Goal: Information Seeking & Learning: Check status

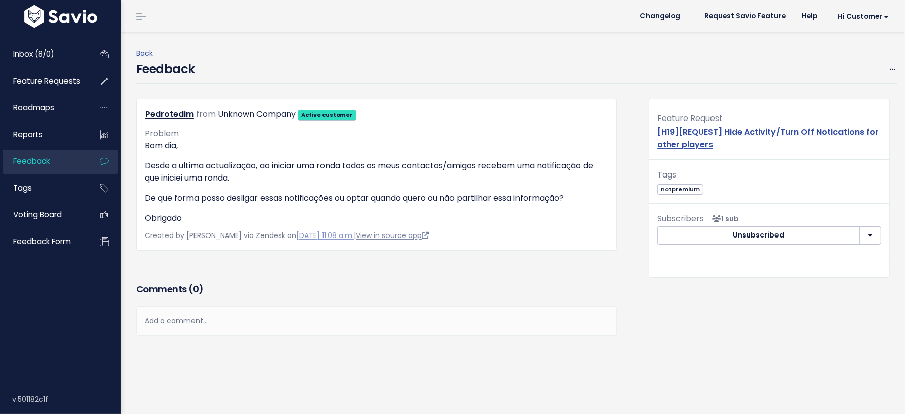
scroll to position [18, 0]
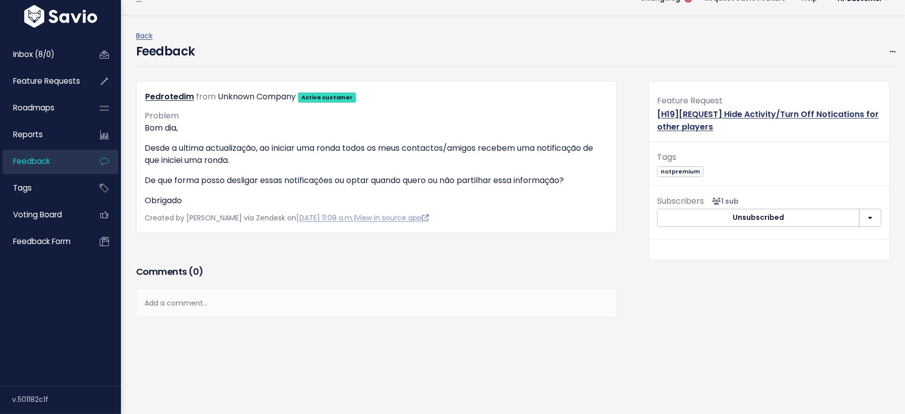
click at [688, 122] on link "[H19][REQUEST] Hide Activity/Turn Off Notications for other players" at bounding box center [768, 120] width 222 height 24
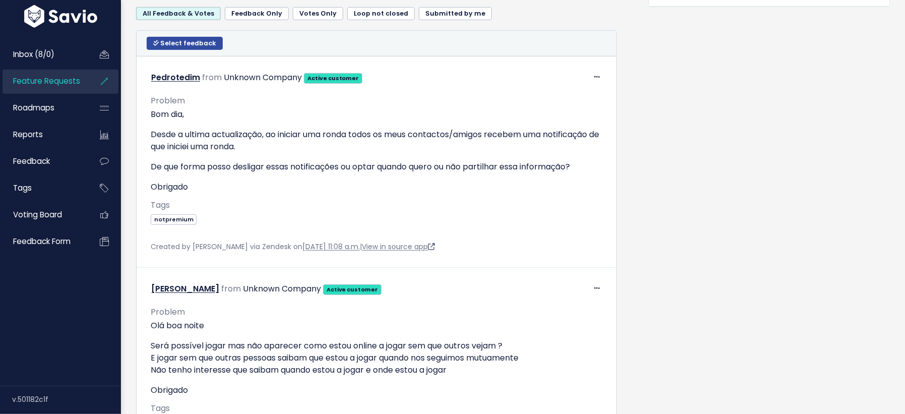
scroll to position [591, 0]
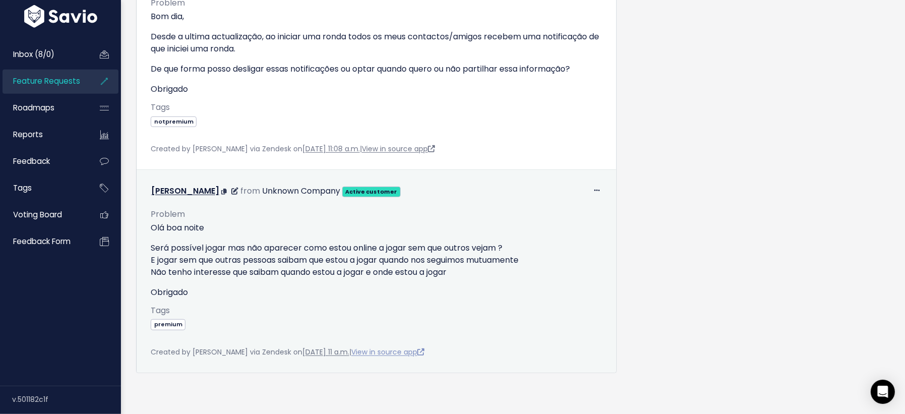
click at [398, 347] on link "View in source app" at bounding box center [387, 352] width 73 height 10
click at [392, 352] on link "View in source app" at bounding box center [387, 352] width 73 height 10
